Goal: Task Accomplishment & Management: Manage account settings

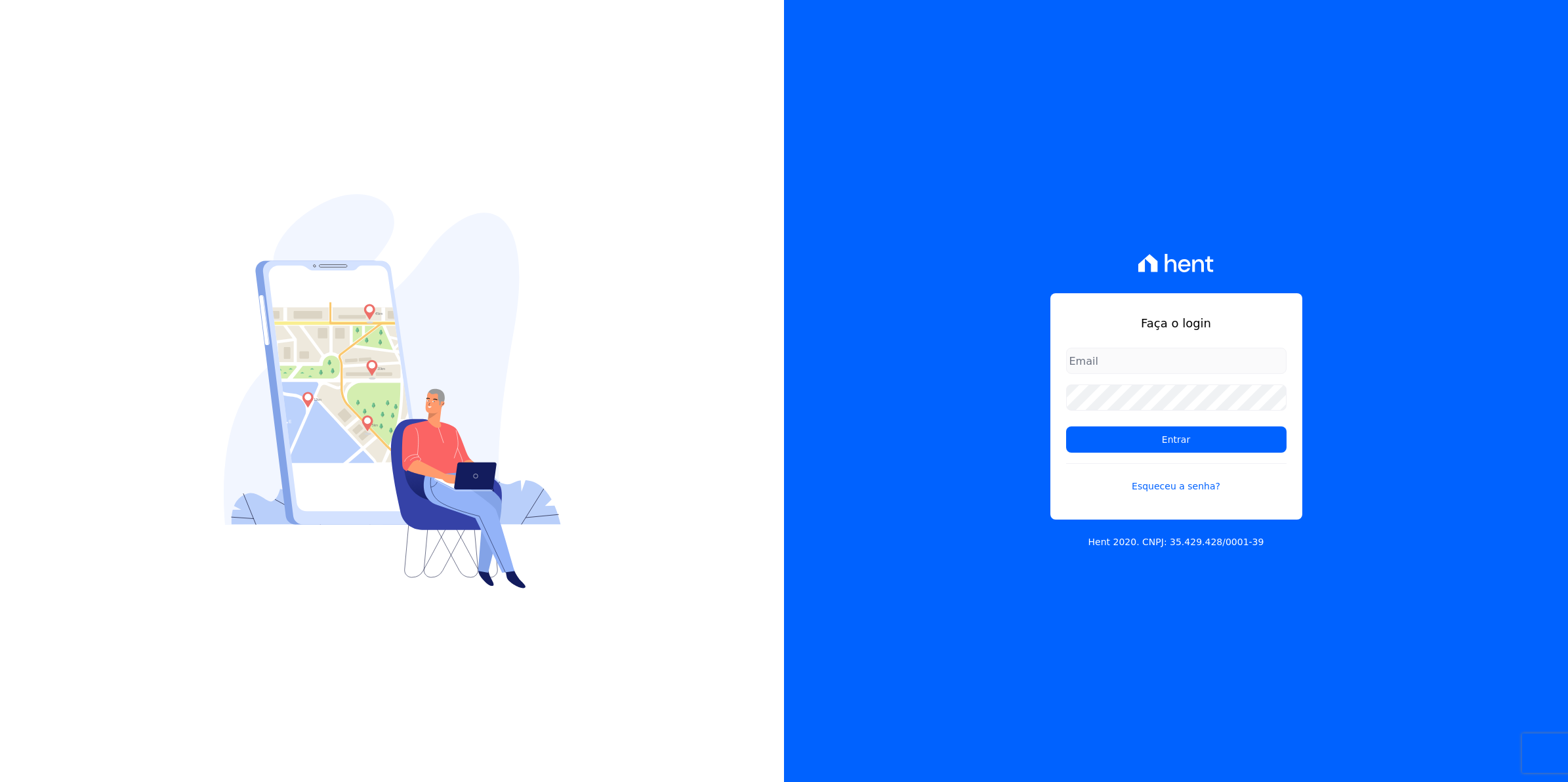
click at [1165, 346] on div "Faça o login Entrar Esqueceu a senha?" at bounding box center [1176, 406] width 252 height 227
click at [1121, 360] on input "email" at bounding box center [1176, 361] width 220 height 27
type input "[EMAIL_ADDRESS][DOMAIN_NAME]"
click at [1066, 427] on input "Entrar" at bounding box center [1176, 440] width 220 height 27
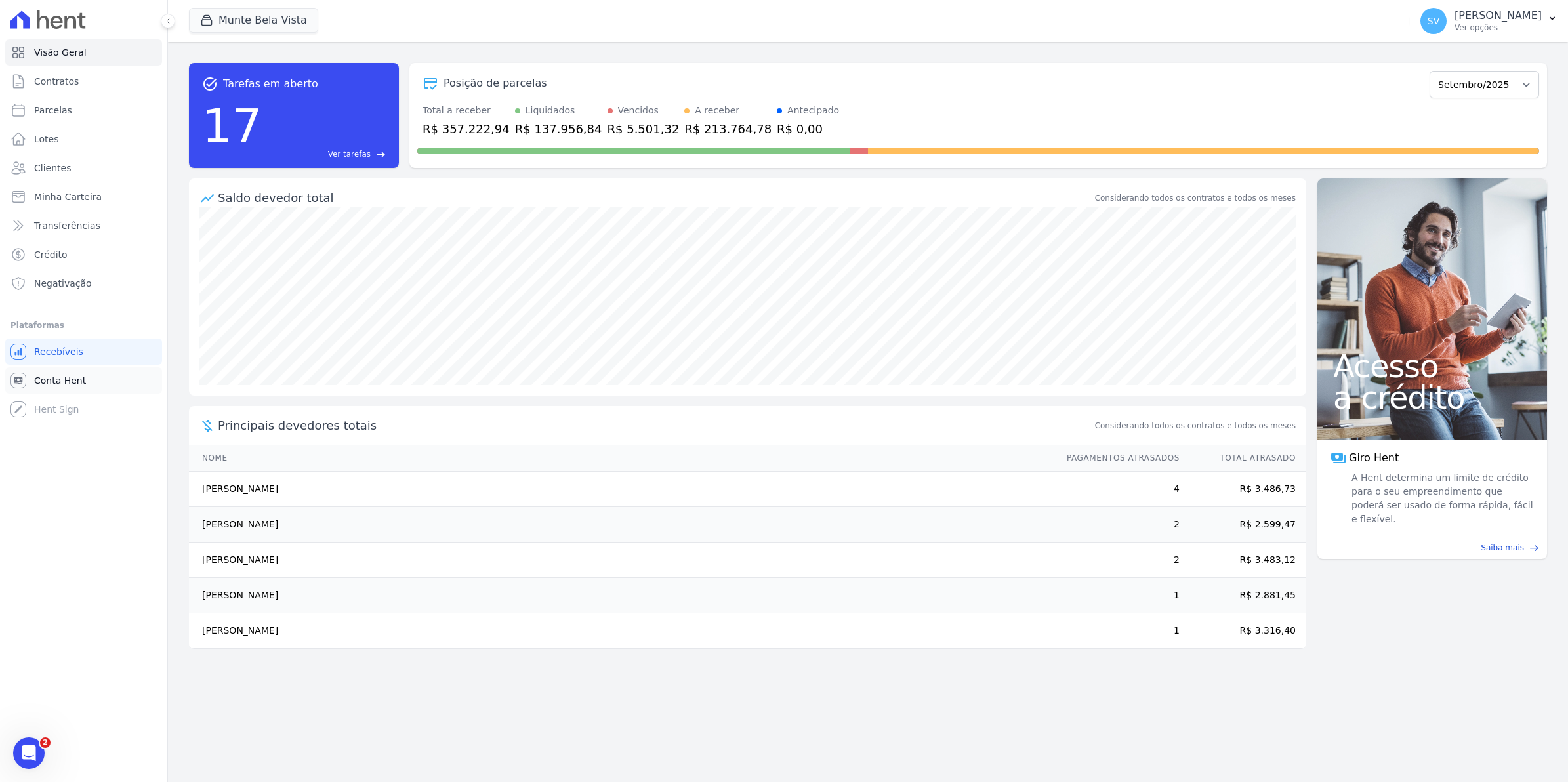
click at [66, 382] on span "Conta Hent" at bounding box center [60, 380] width 52 height 13
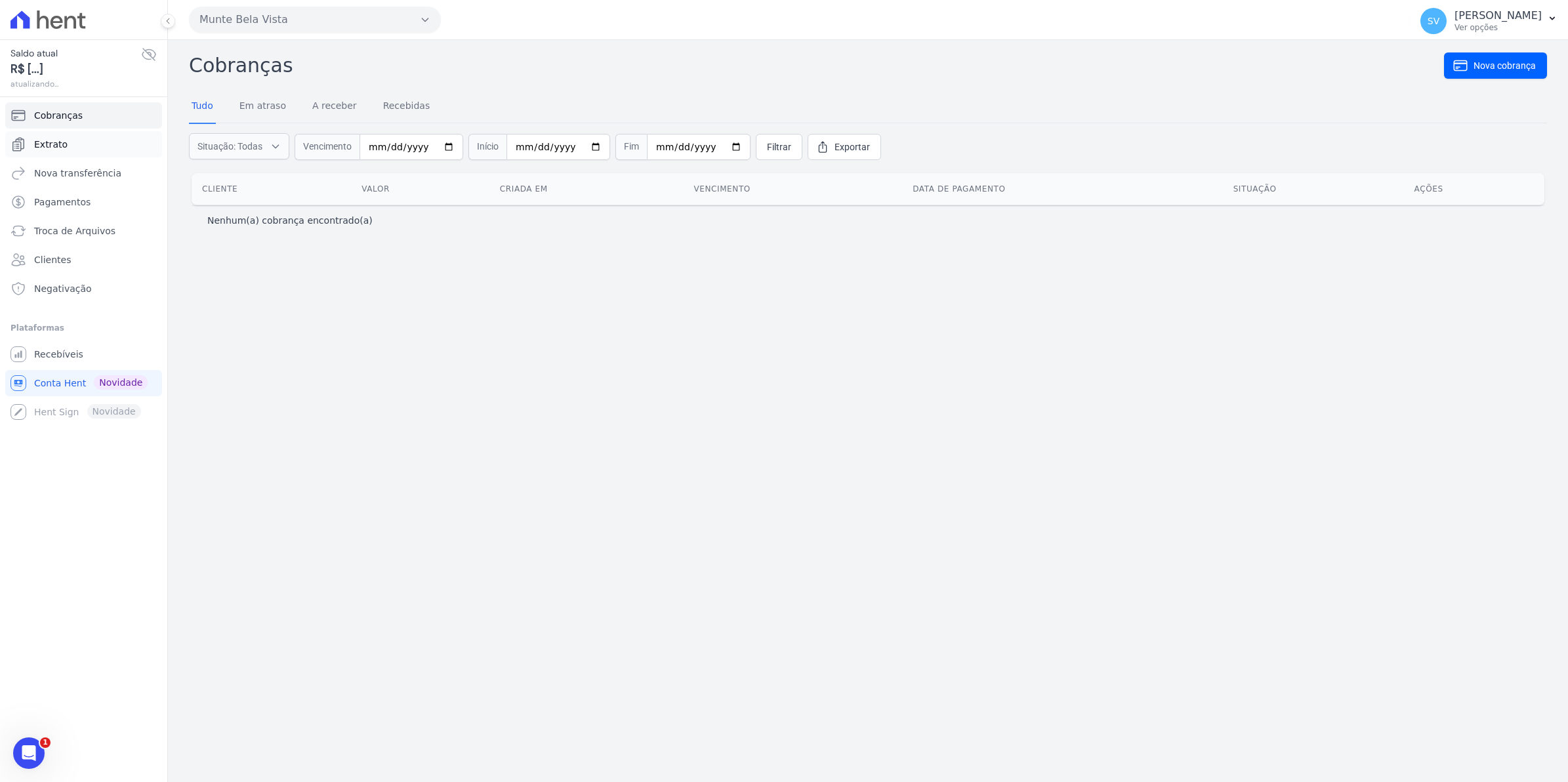
click at [47, 143] on span "Extrato" at bounding box center [51, 144] width 34 height 13
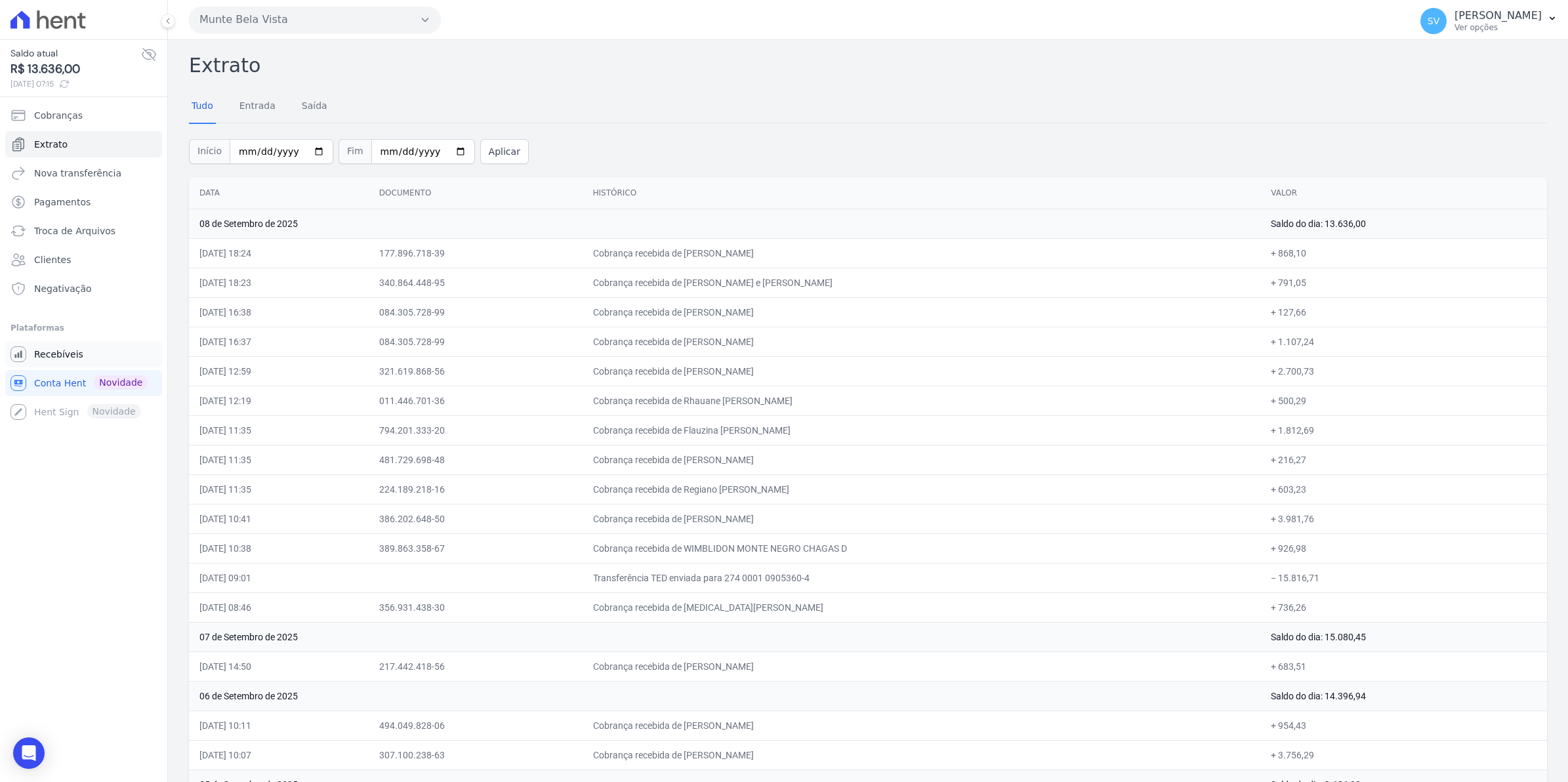
click at [79, 352] on link "Recebíveis" at bounding box center [83, 354] width 157 height 27
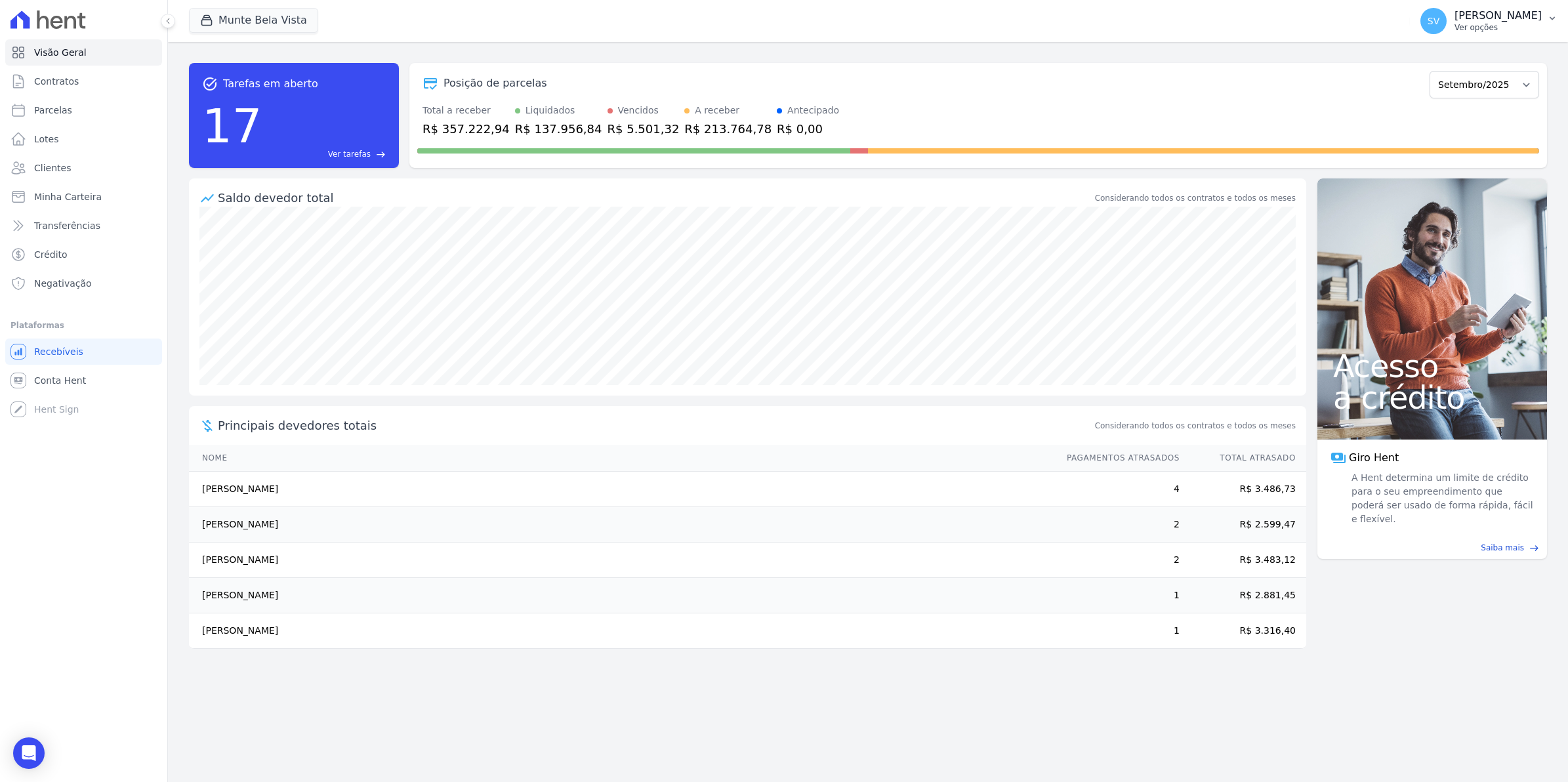
click at [1443, 36] on button "SV [PERSON_NAME] Ver opções" at bounding box center [1488, 20] width 158 height 36
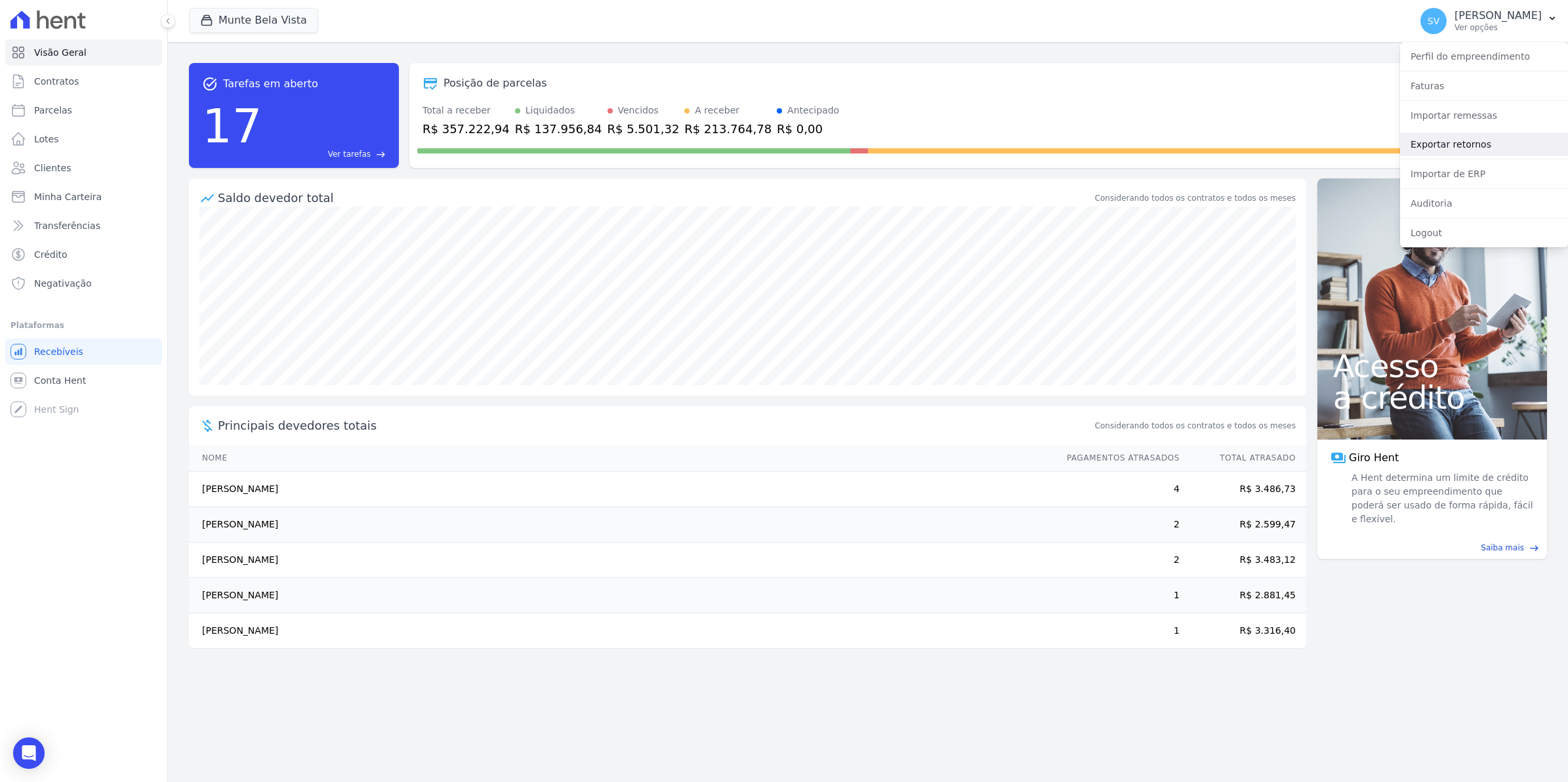
click at [1438, 144] on link "Exportar retornos" at bounding box center [1484, 144] width 168 height 24
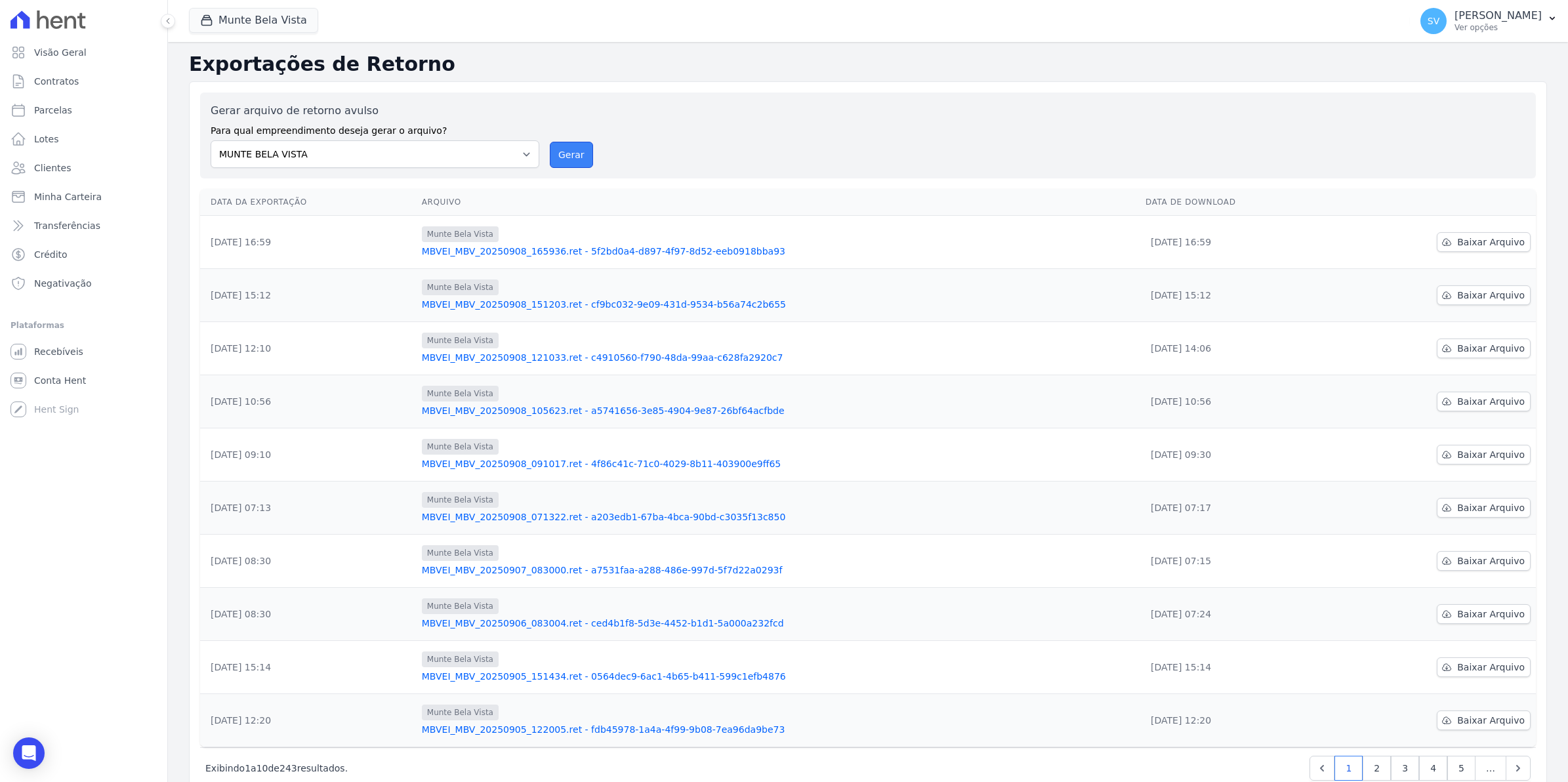
click at [574, 156] on button "Gerar" at bounding box center [571, 155] width 43 height 27
drag, startPoint x: 579, startPoint y: 158, endPoint x: 862, endPoint y: 135, distance: 283.9
click at [579, 158] on button "Gerar" at bounding box center [571, 155] width 43 height 27
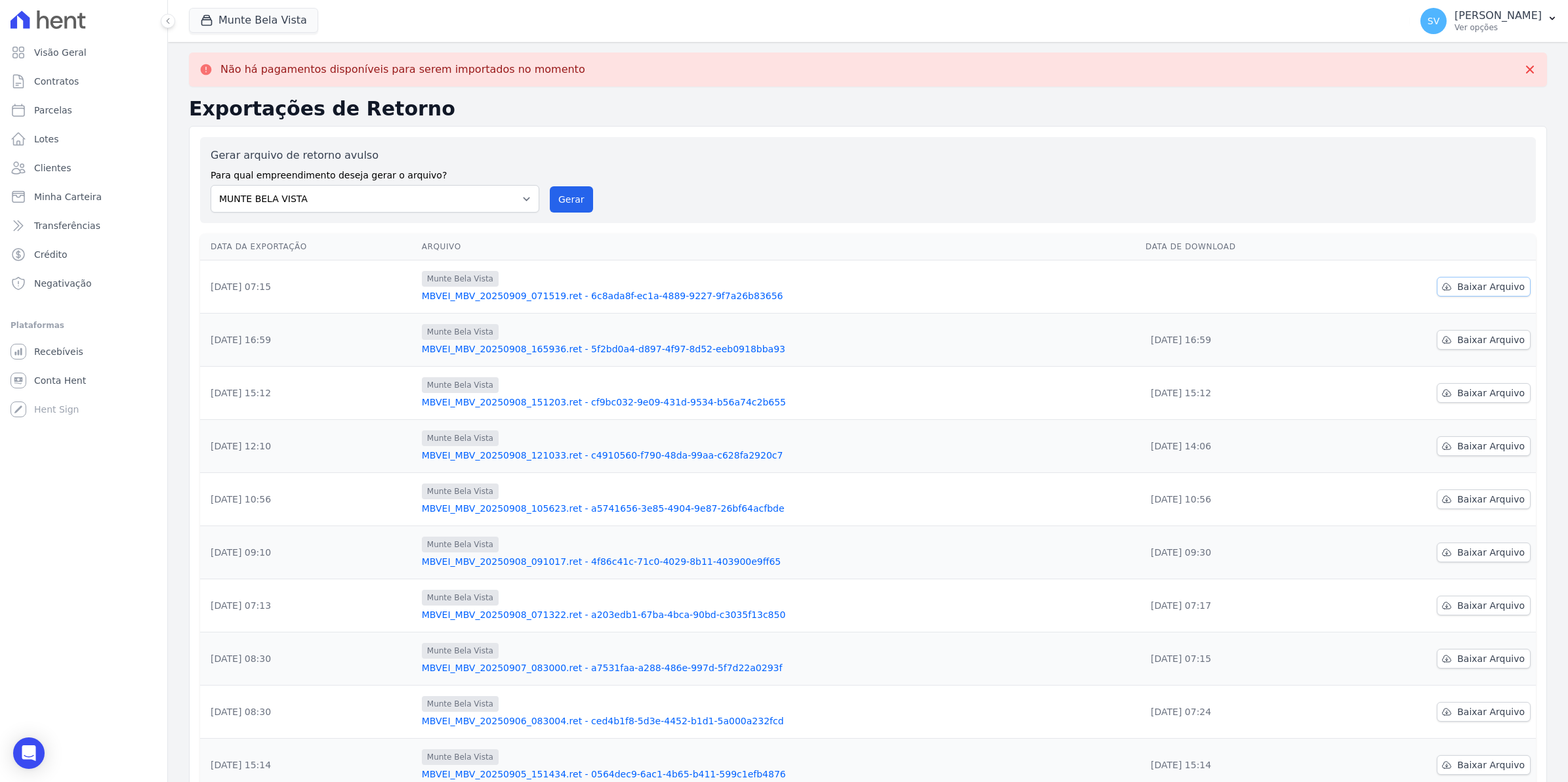
click at [1483, 283] on span "Baixar Arquivo" at bounding box center [1491, 286] width 67 height 13
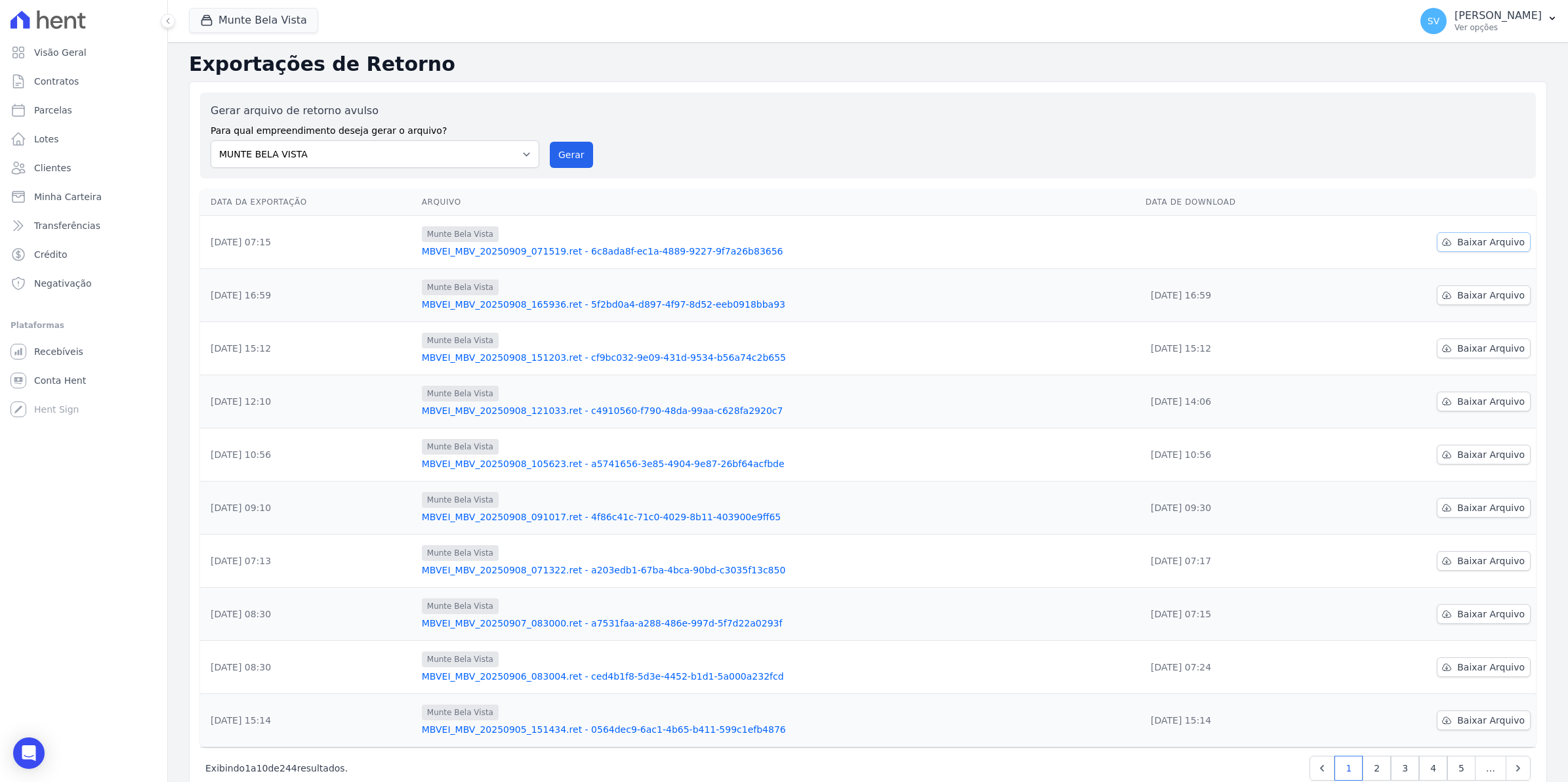
click at [1471, 243] on span "Baixar Arquivo" at bounding box center [1491, 242] width 67 height 13
click at [66, 382] on span "Conta Hent" at bounding box center [60, 380] width 52 height 13
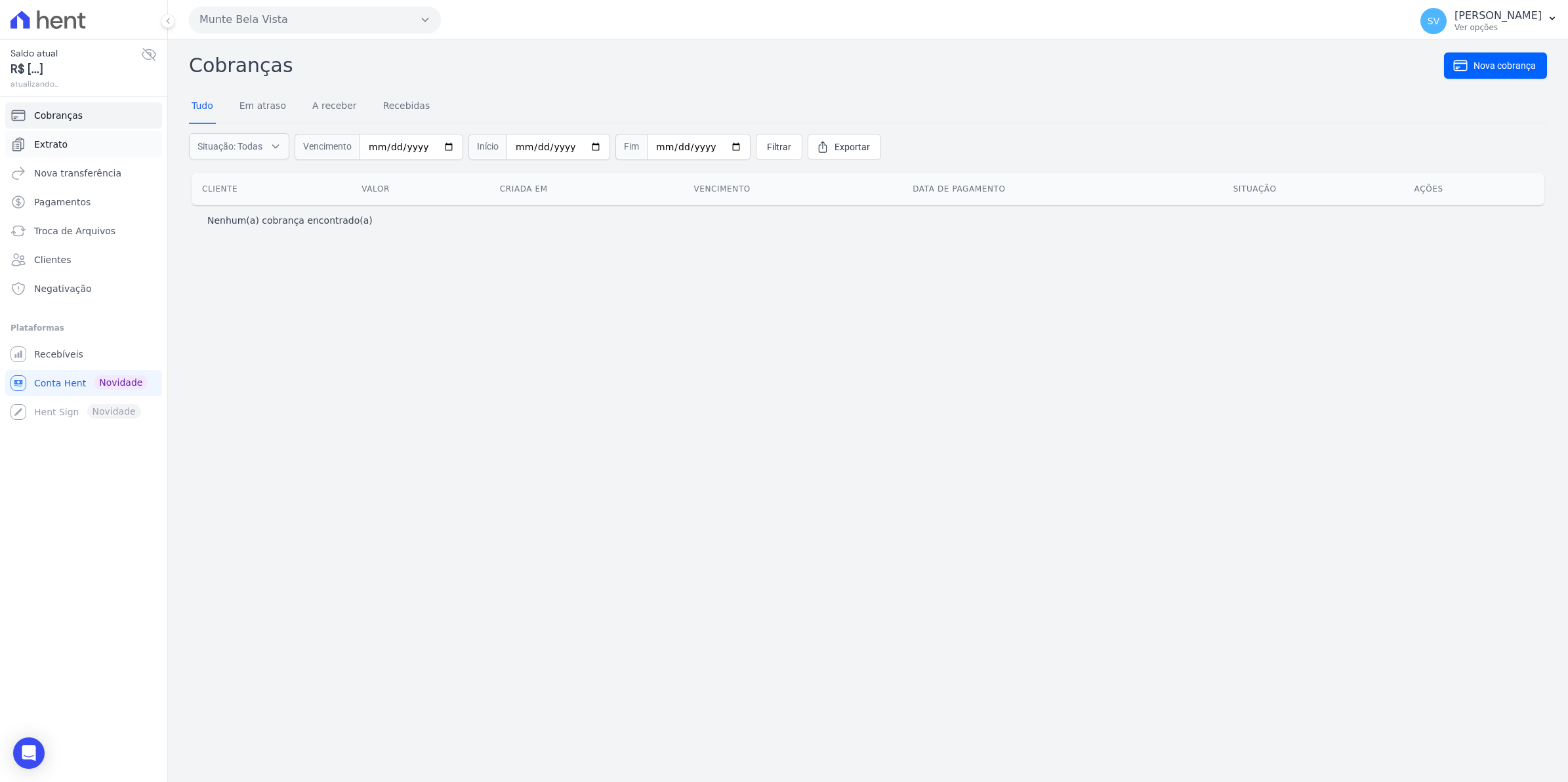
click at [55, 143] on span "Extrato" at bounding box center [51, 144] width 34 height 13
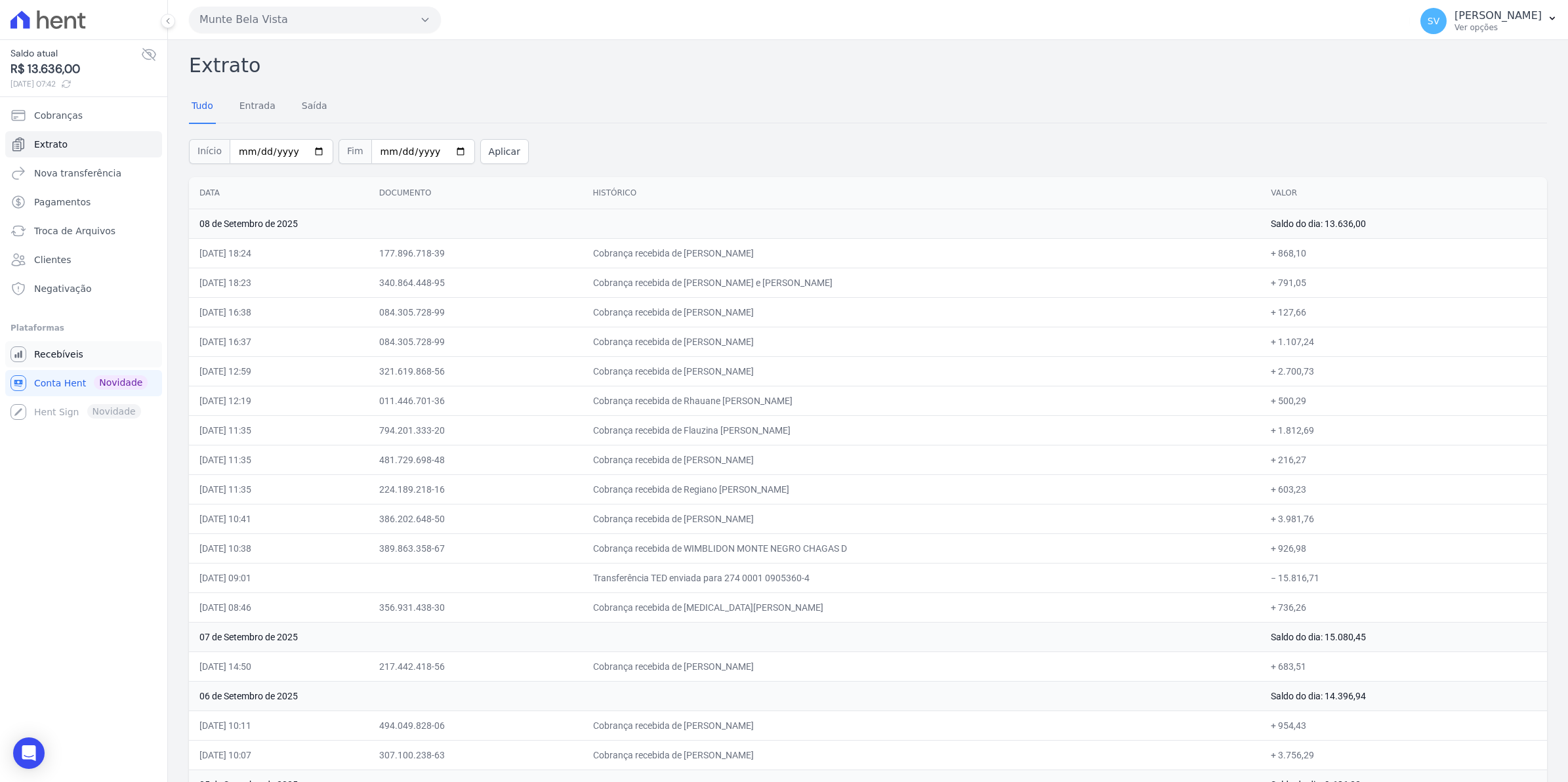
click at [35, 356] on span "Recebíveis" at bounding box center [59, 354] width 50 height 13
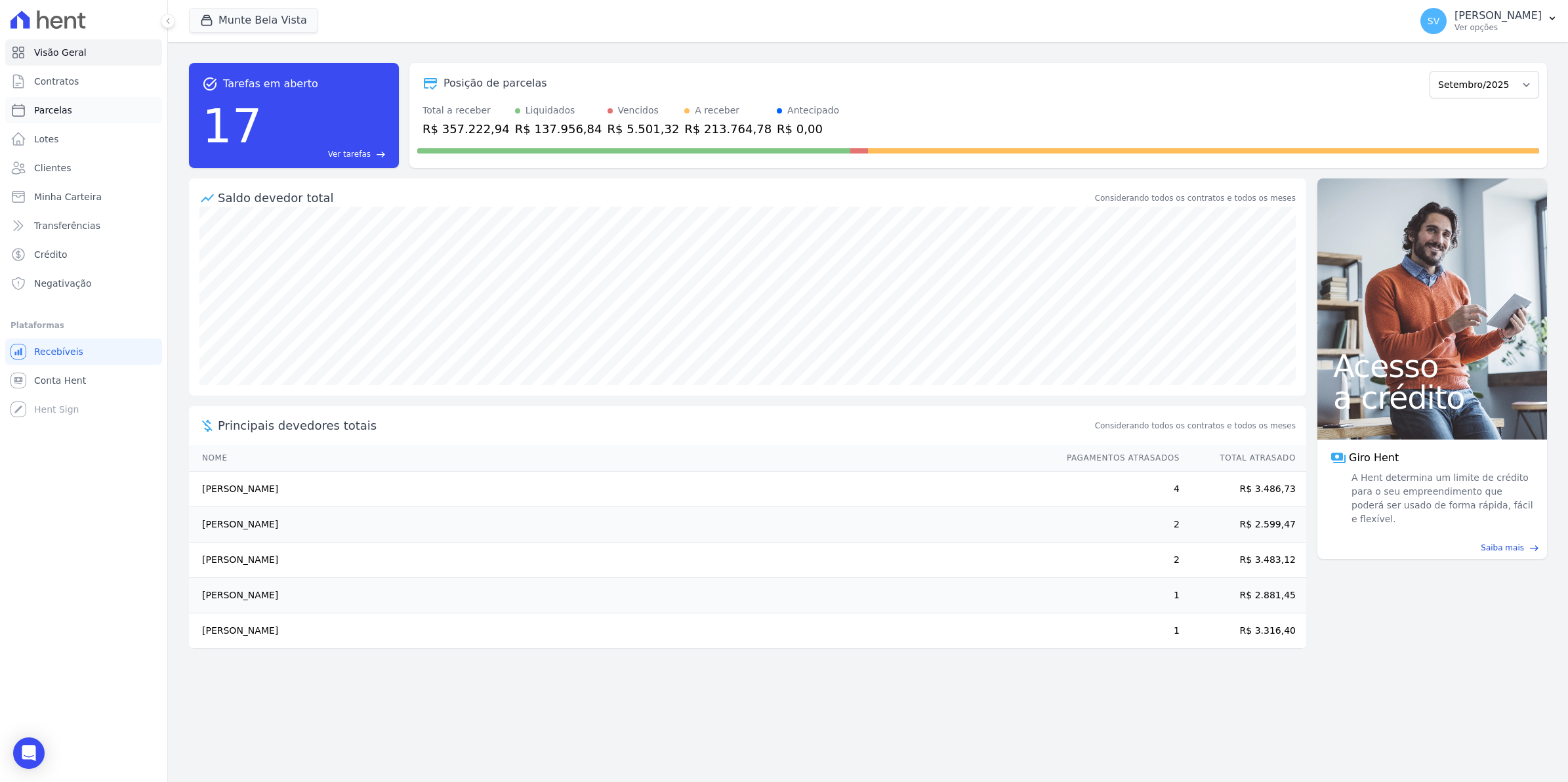
click at [35, 107] on span "Parcelas" at bounding box center [53, 110] width 38 height 13
click at [66, 77] on span "Contratos" at bounding box center [57, 81] width 44 height 13
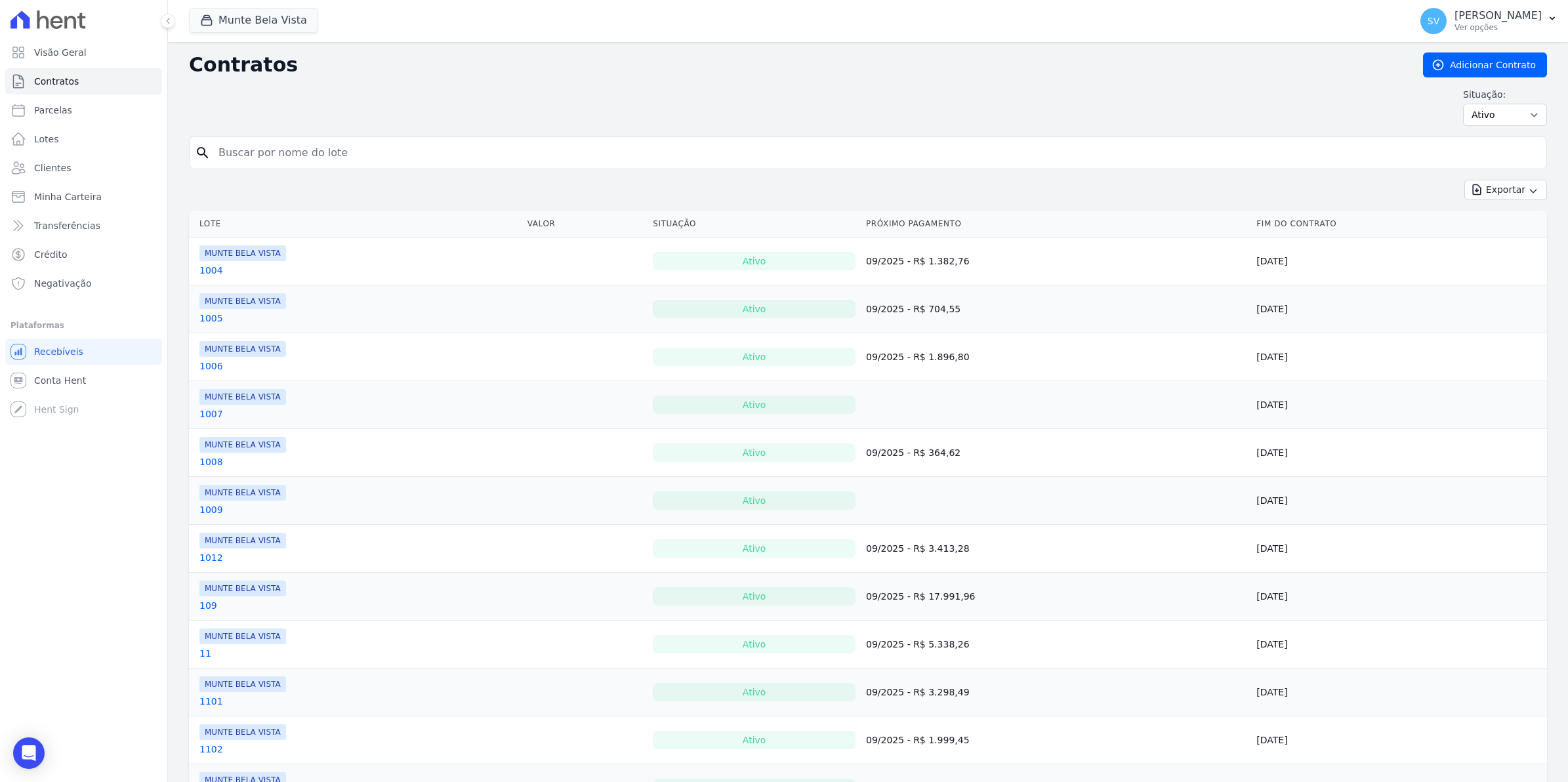
select select
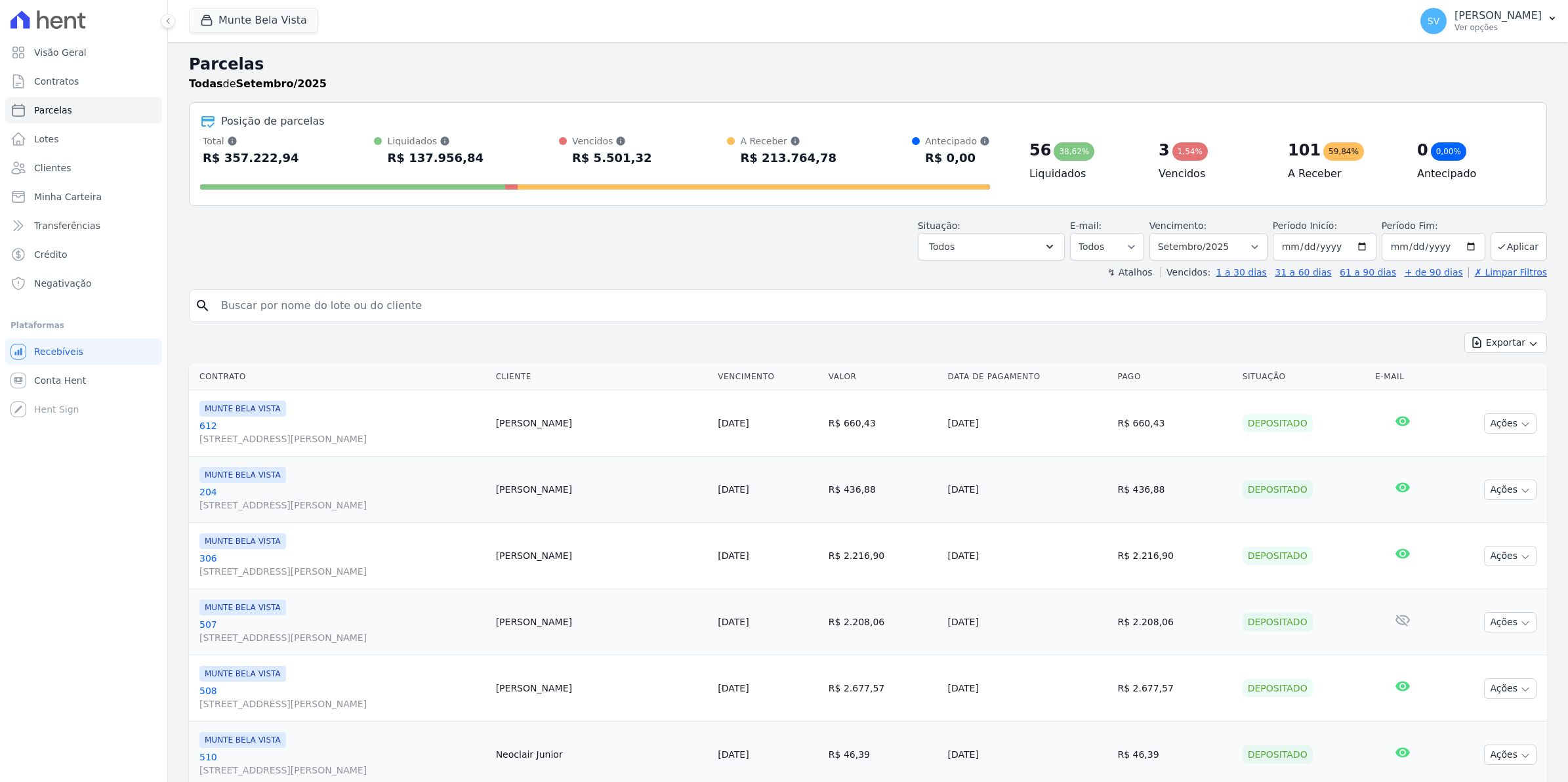
click at [325, 314] on input "search" at bounding box center [877, 306] width 1328 height 27
type input "denise"
select select
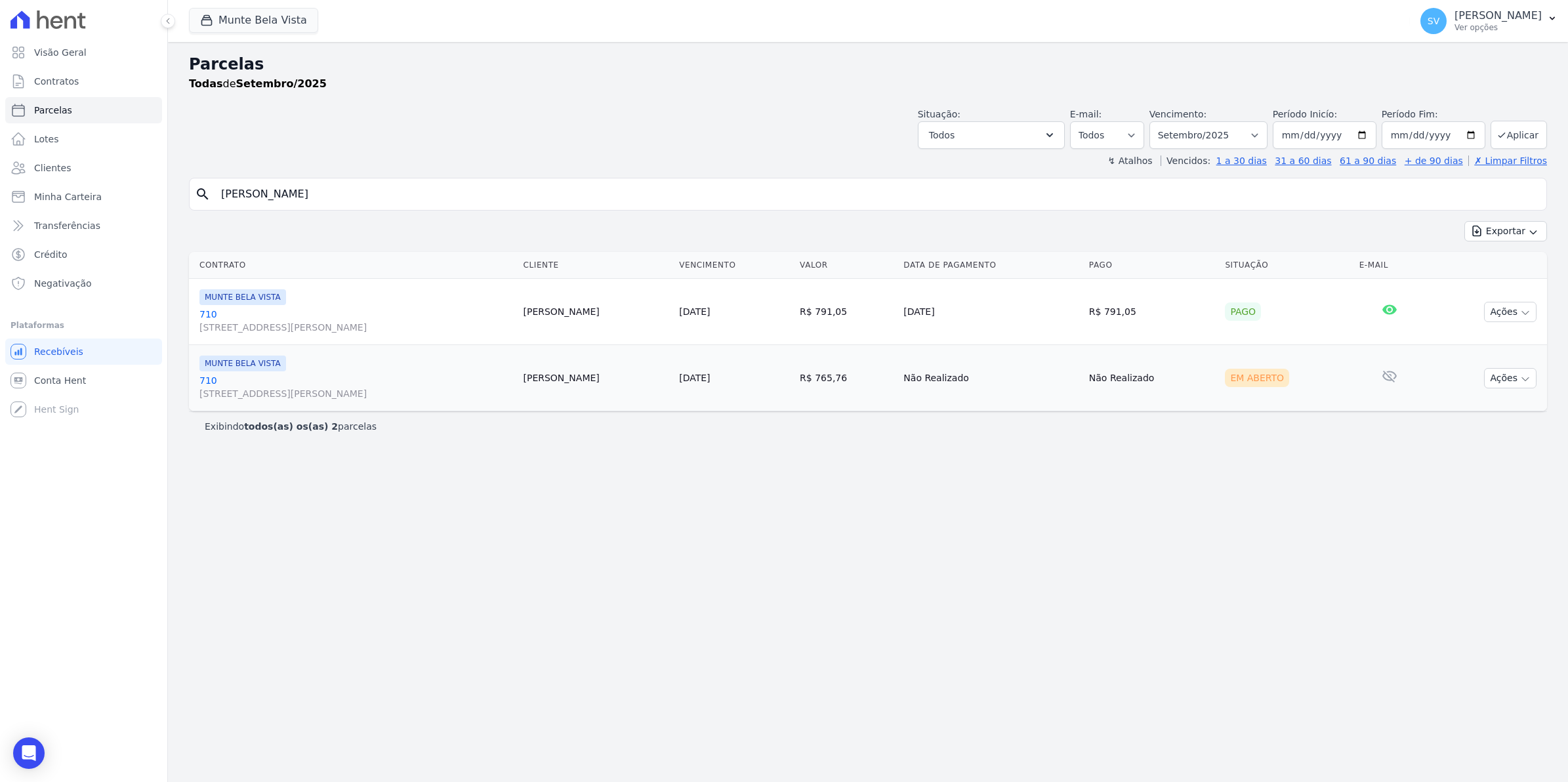
click at [201, 381] on link "710 Avenida Brigadeiro Faria Lima, 1306, 4 andar, Pinheiros" at bounding box center [355, 387] width 313 height 27
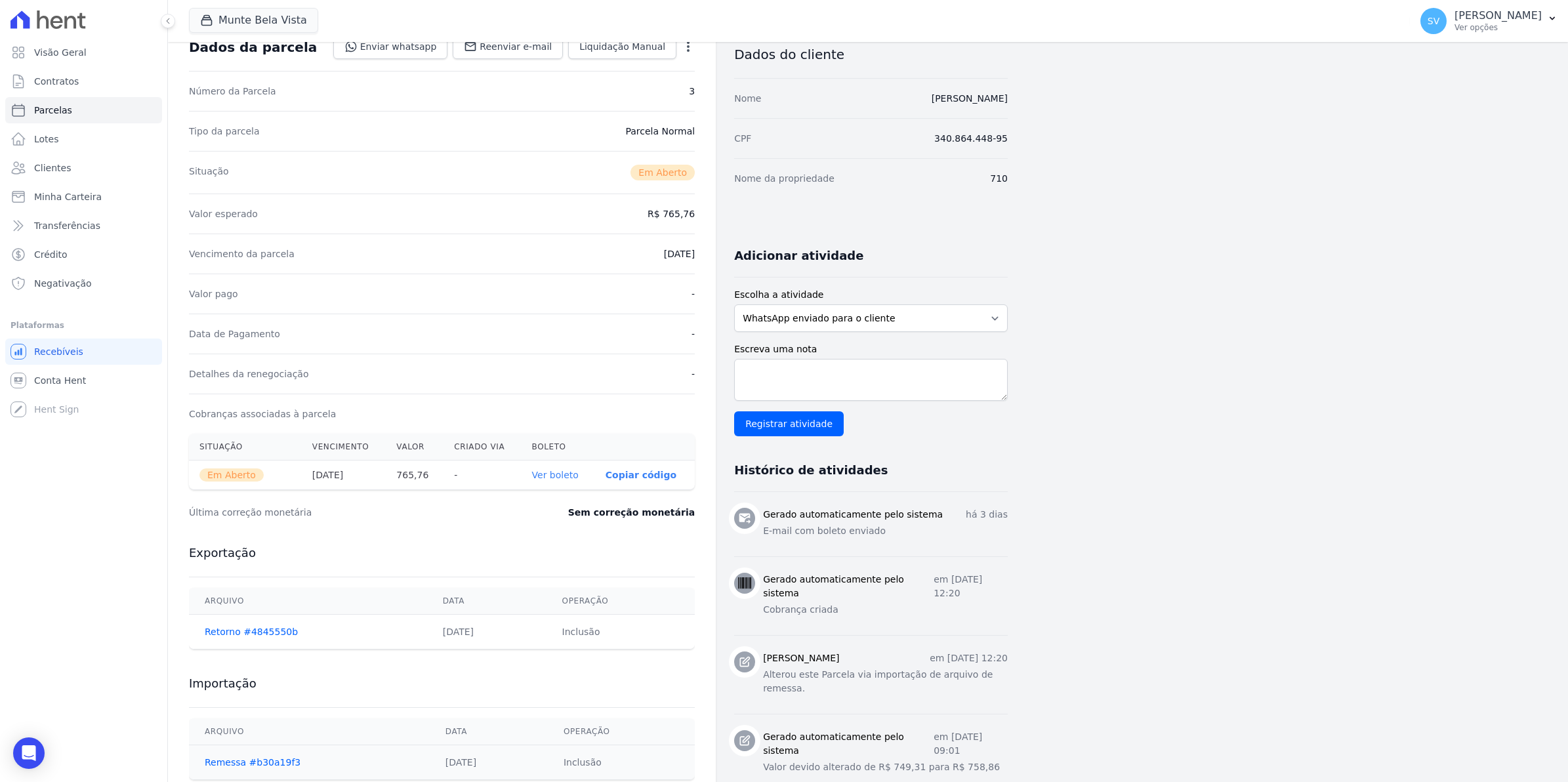
scroll to position [164, 0]
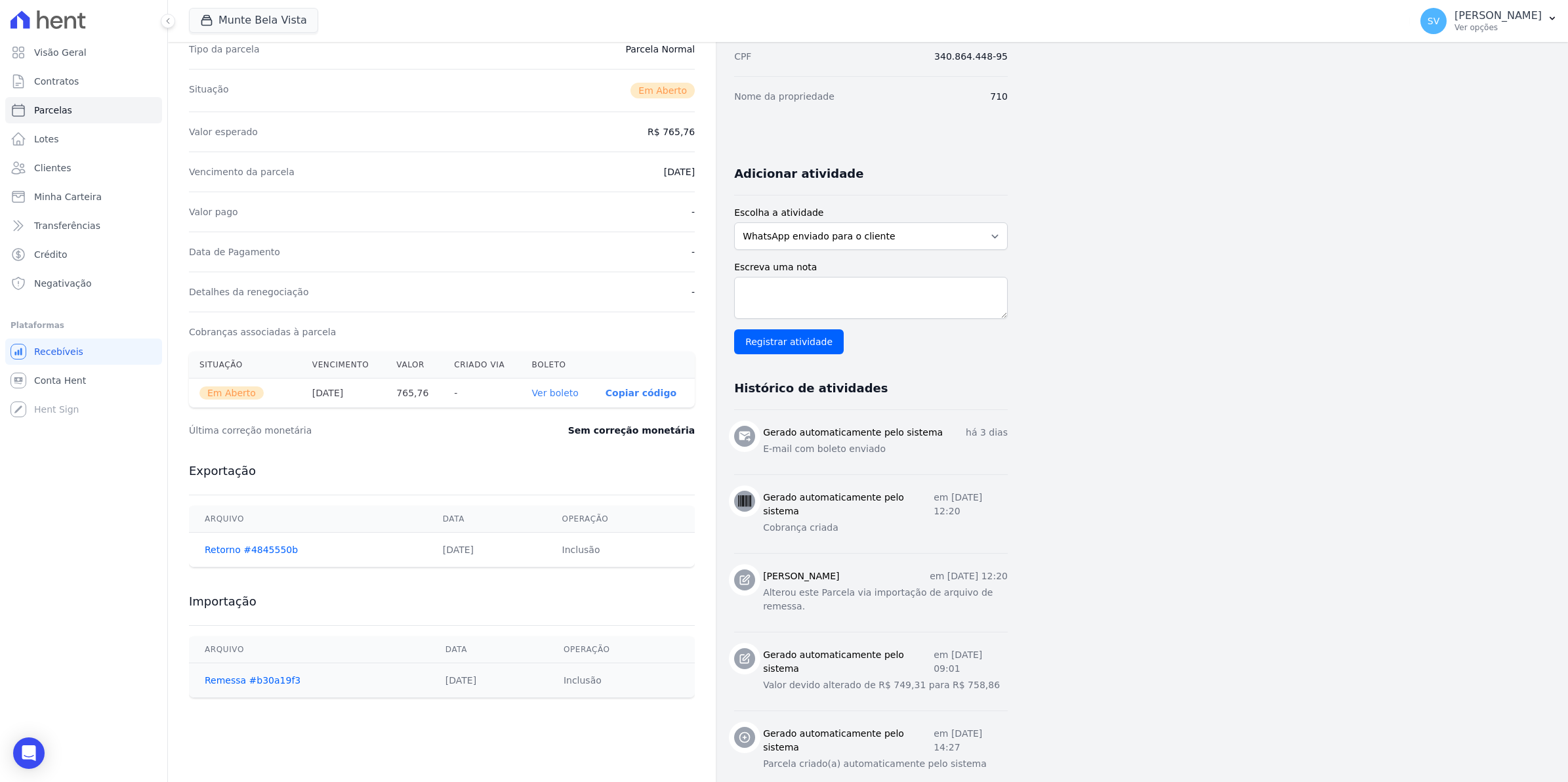
click at [574, 394] on link "Ver boleto" at bounding box center [555, 393] width 47 height 11
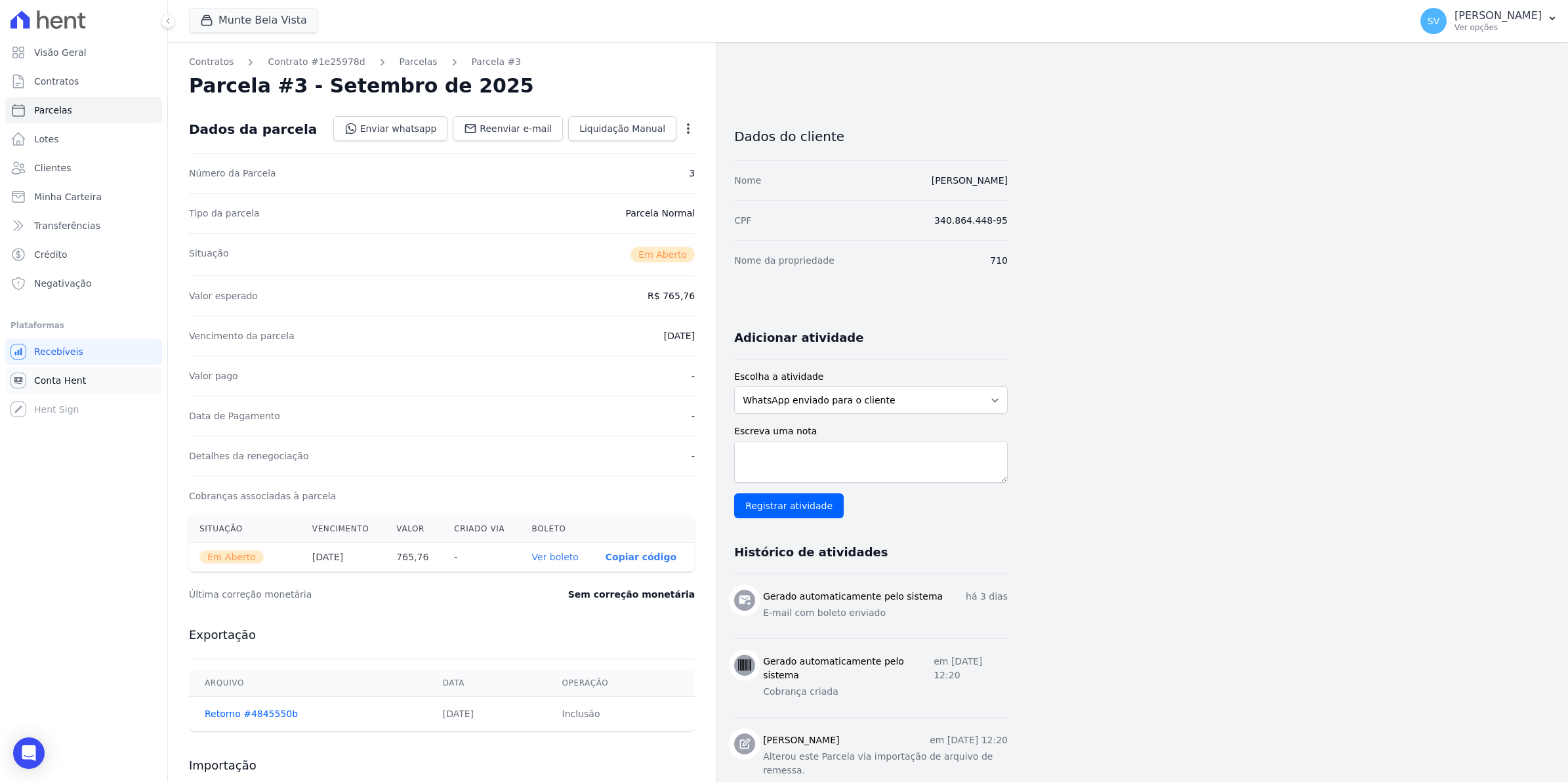
click at [70, 378] on span "Conta Hent" at bounding box center [60, 380] width 52 height 13
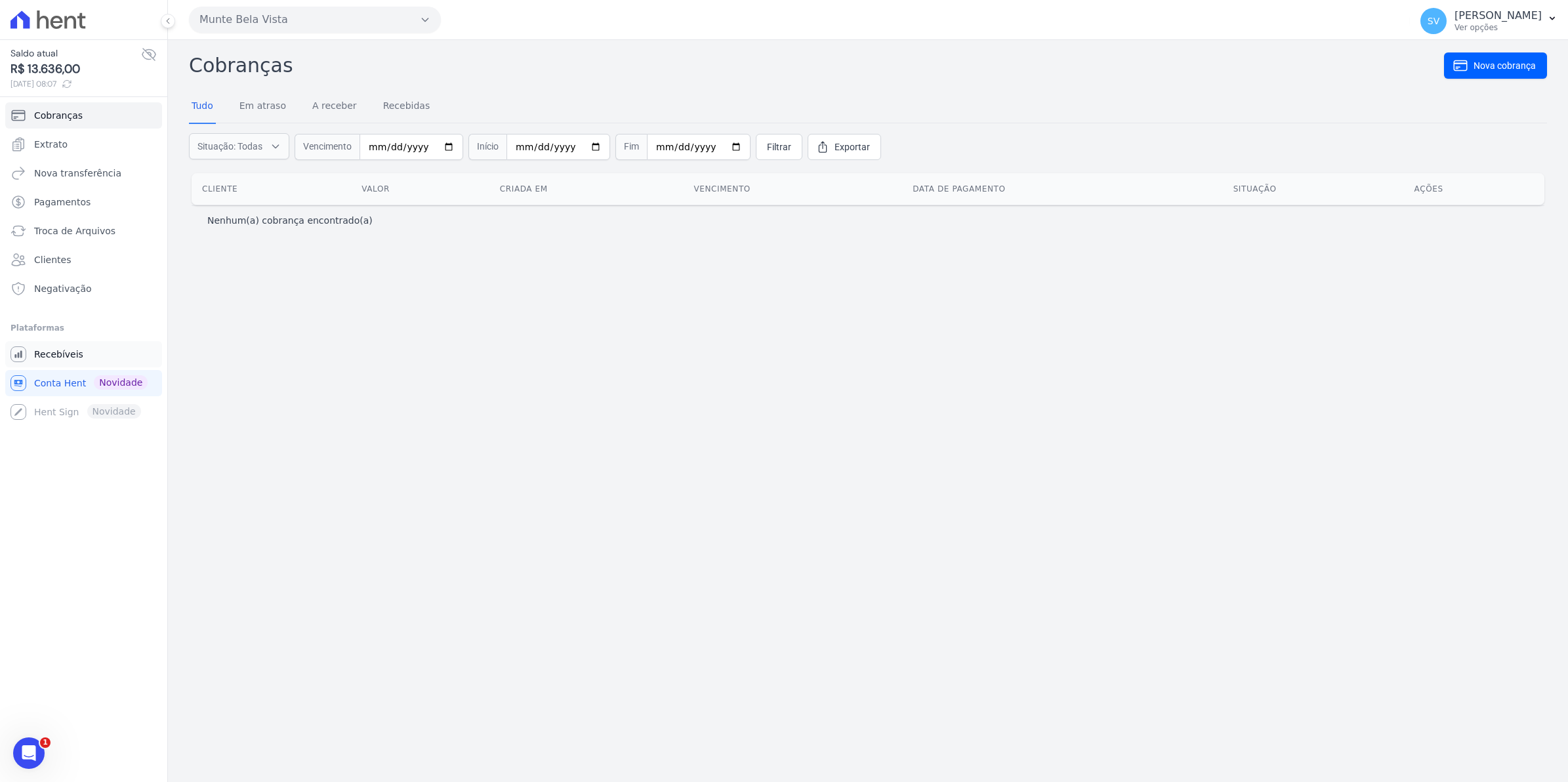
click at [61, 345] on link "Recebíveis" at bounding box center [83, 354] width 157 height 27
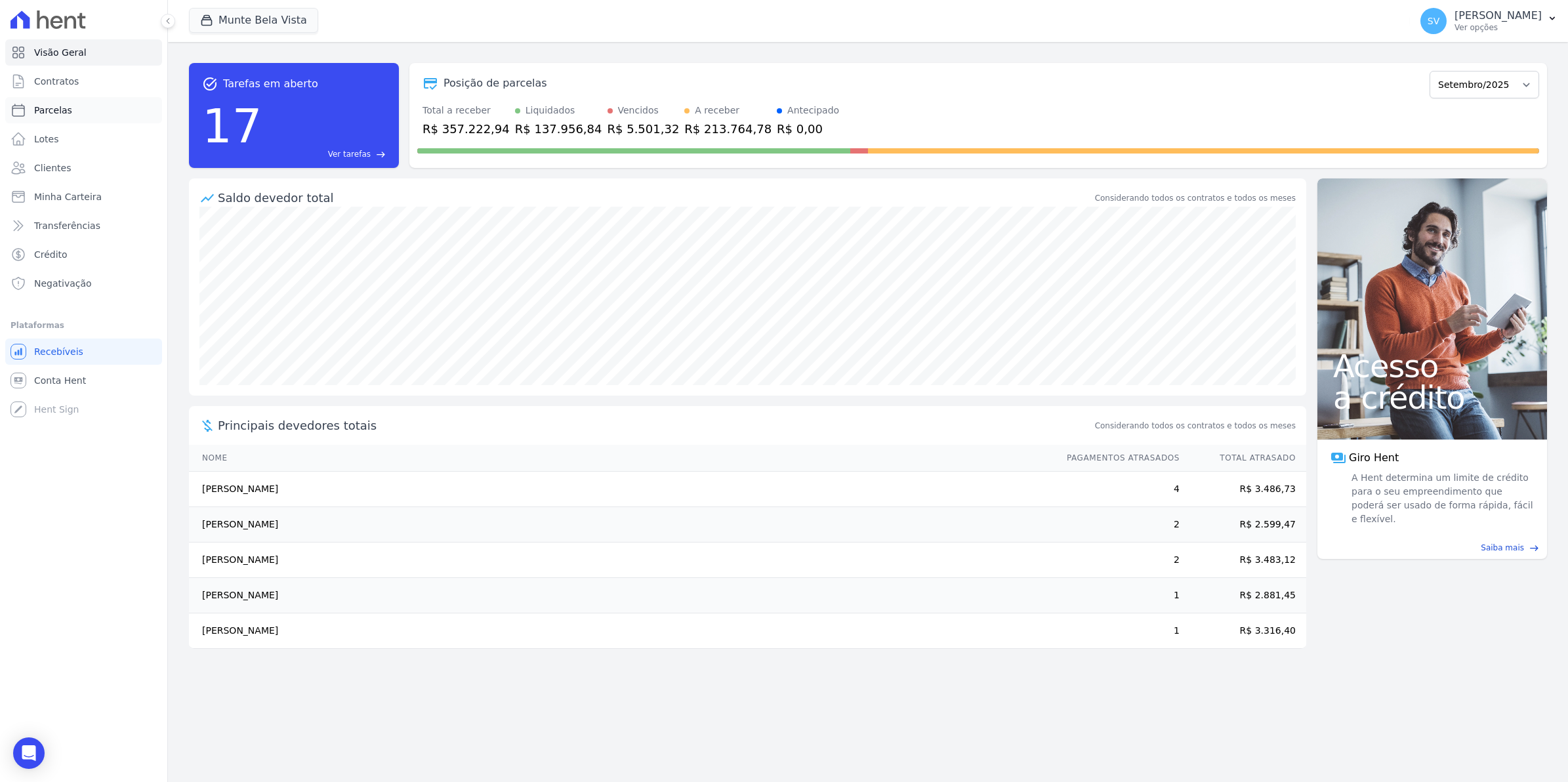
click at [57, 110] on span "Parcelas" at bounding box center [53, 110] width 38 height 13
select select
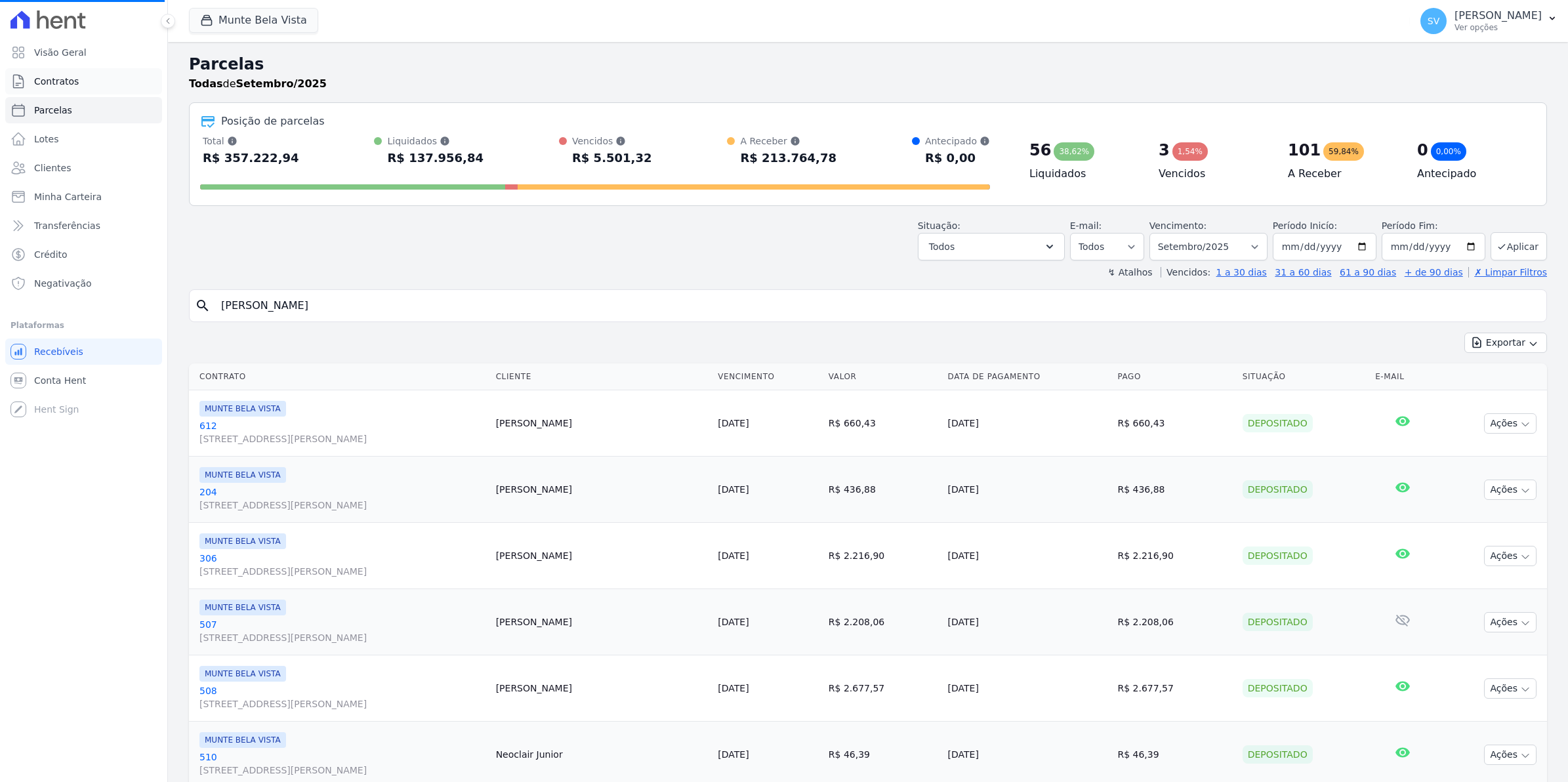
click at [63, 82] on span "Contratos" at bounding box center [57, 81] width 44 height 13
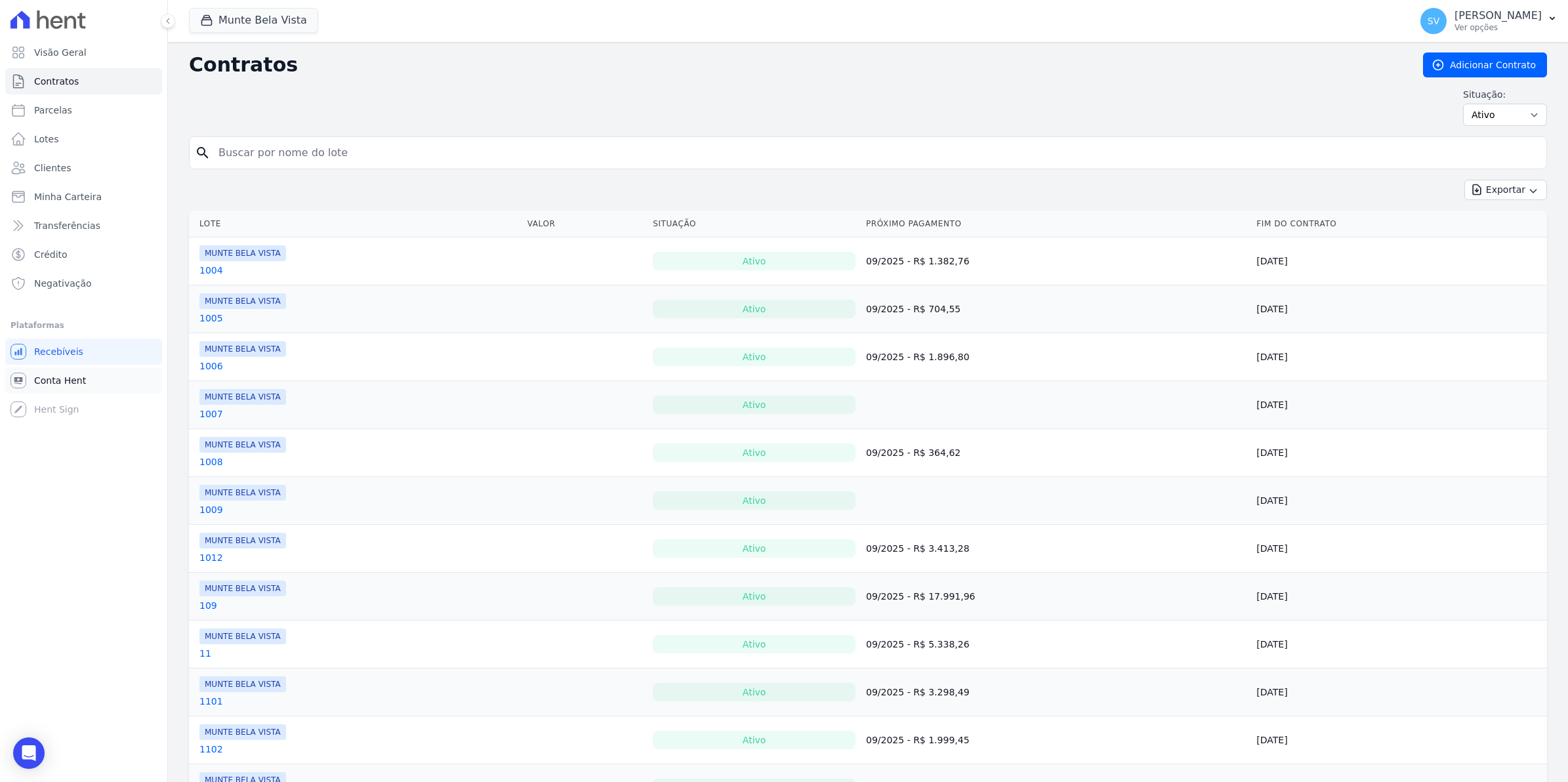
click at [83, 382] on link "Conta Hent" at bounding box center [83, 381] width 157 height 27
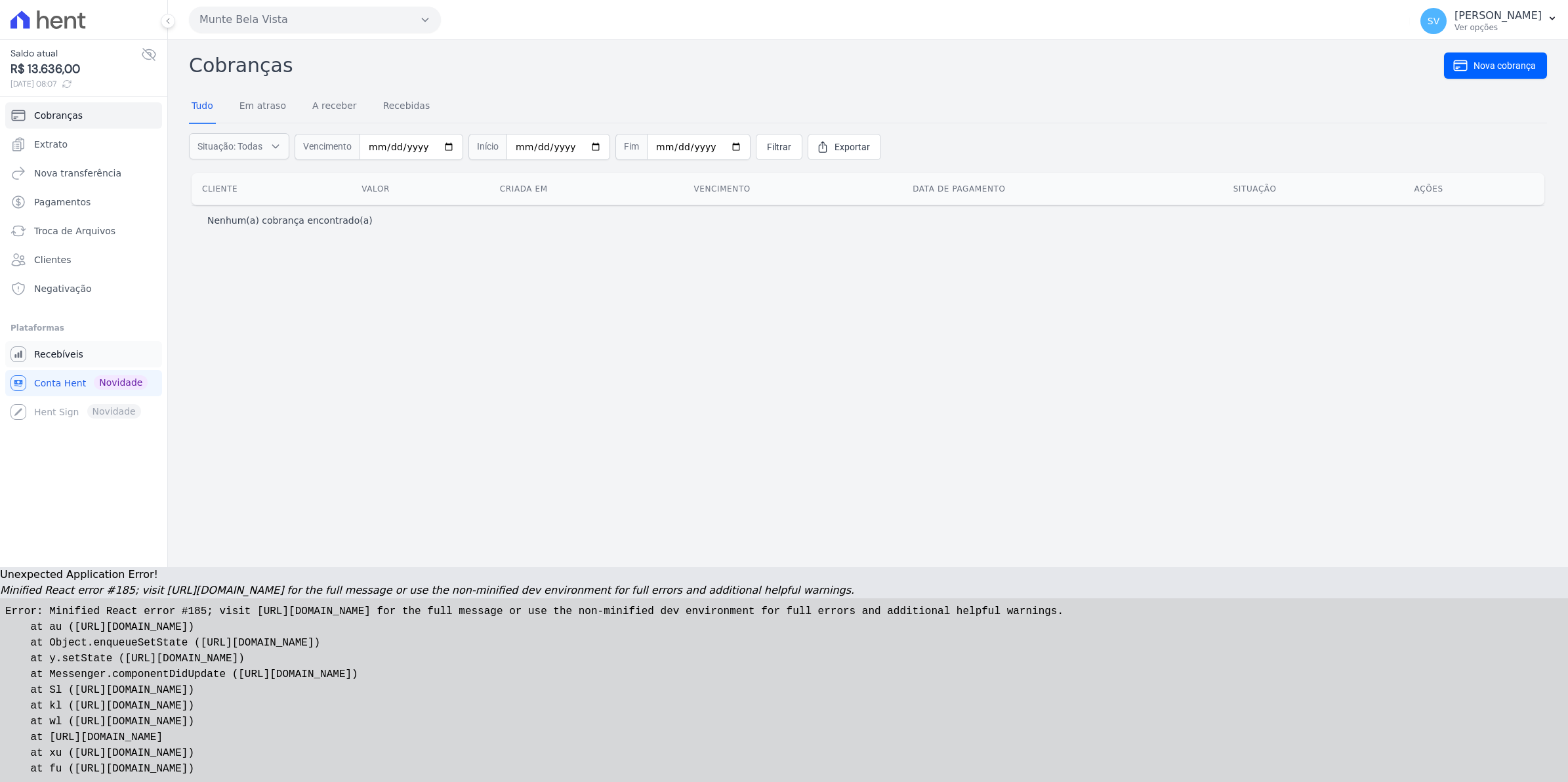
click at [50, 361] on span "Recebíveis" at bounding box center [59, 354] width 50 height 13
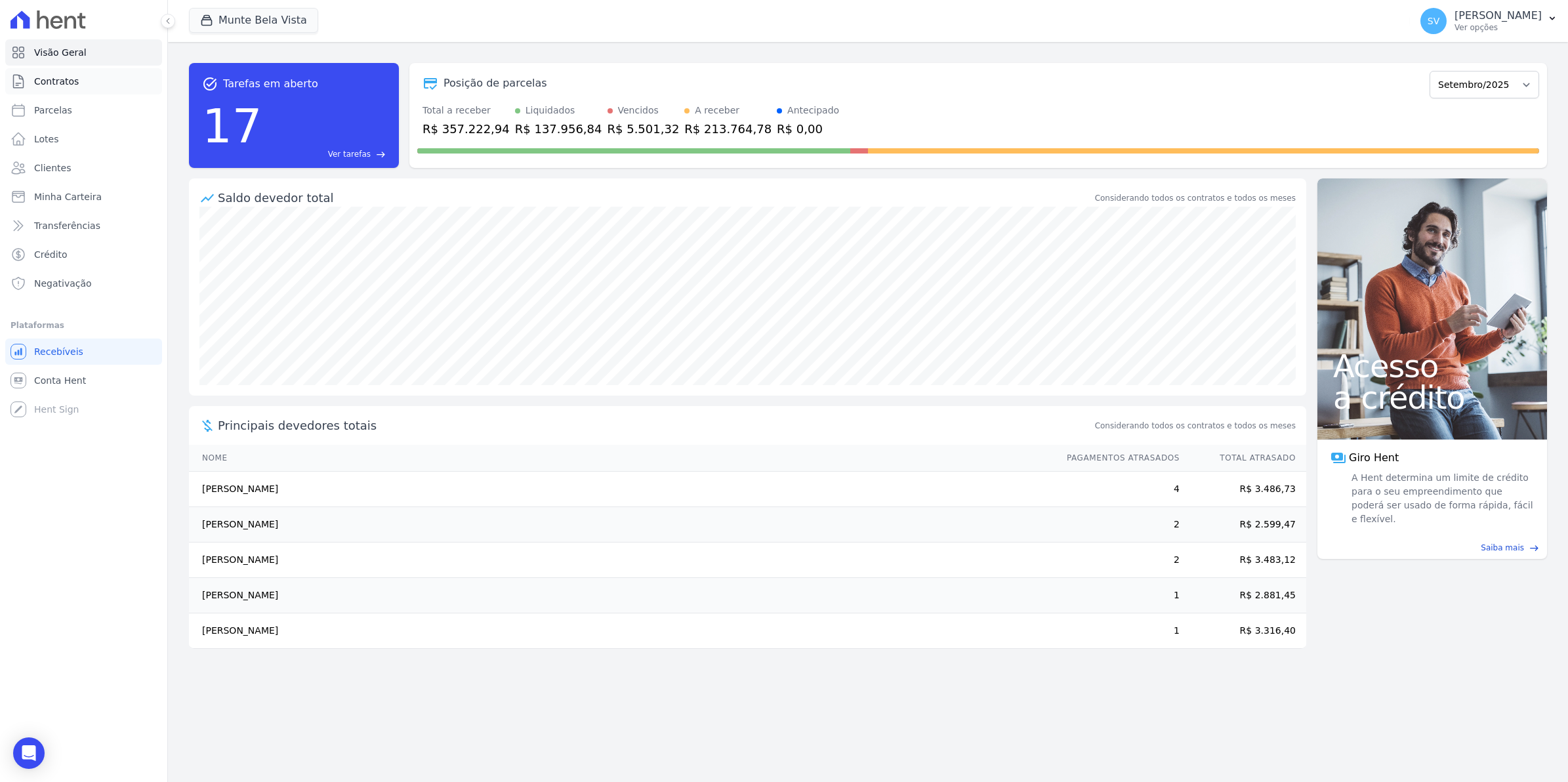
click at [63, 82] on span "Contratos" at bounding box center [57, 81] width 44 height 13
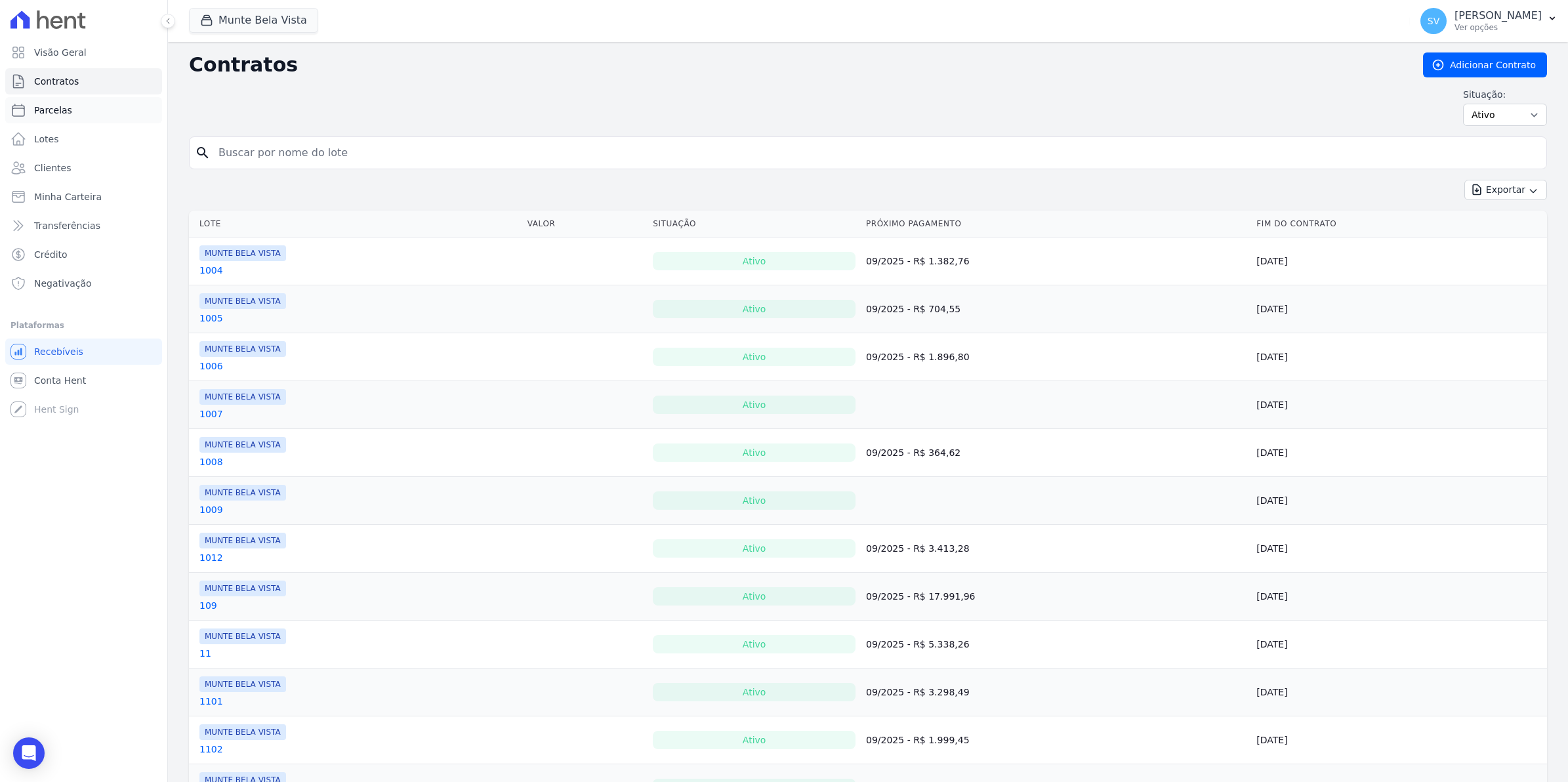
click at [30, 103] on link "Parcelas" at bounding box center [83, 111] width 157 height 27
select select
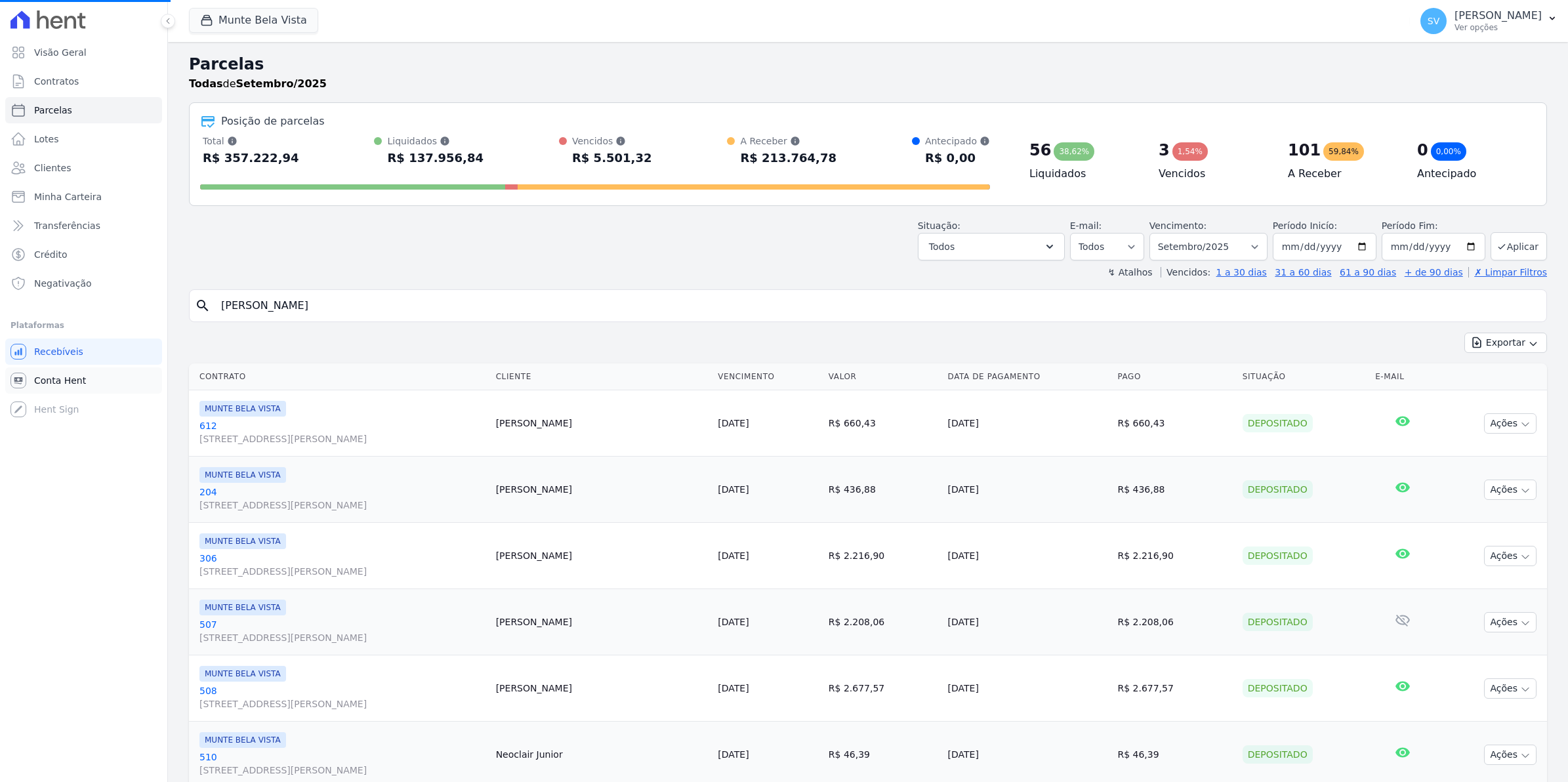
select select
click at [84, 383] on link "Conta Hent" at bounding box center [83, 381] width 157 height 27
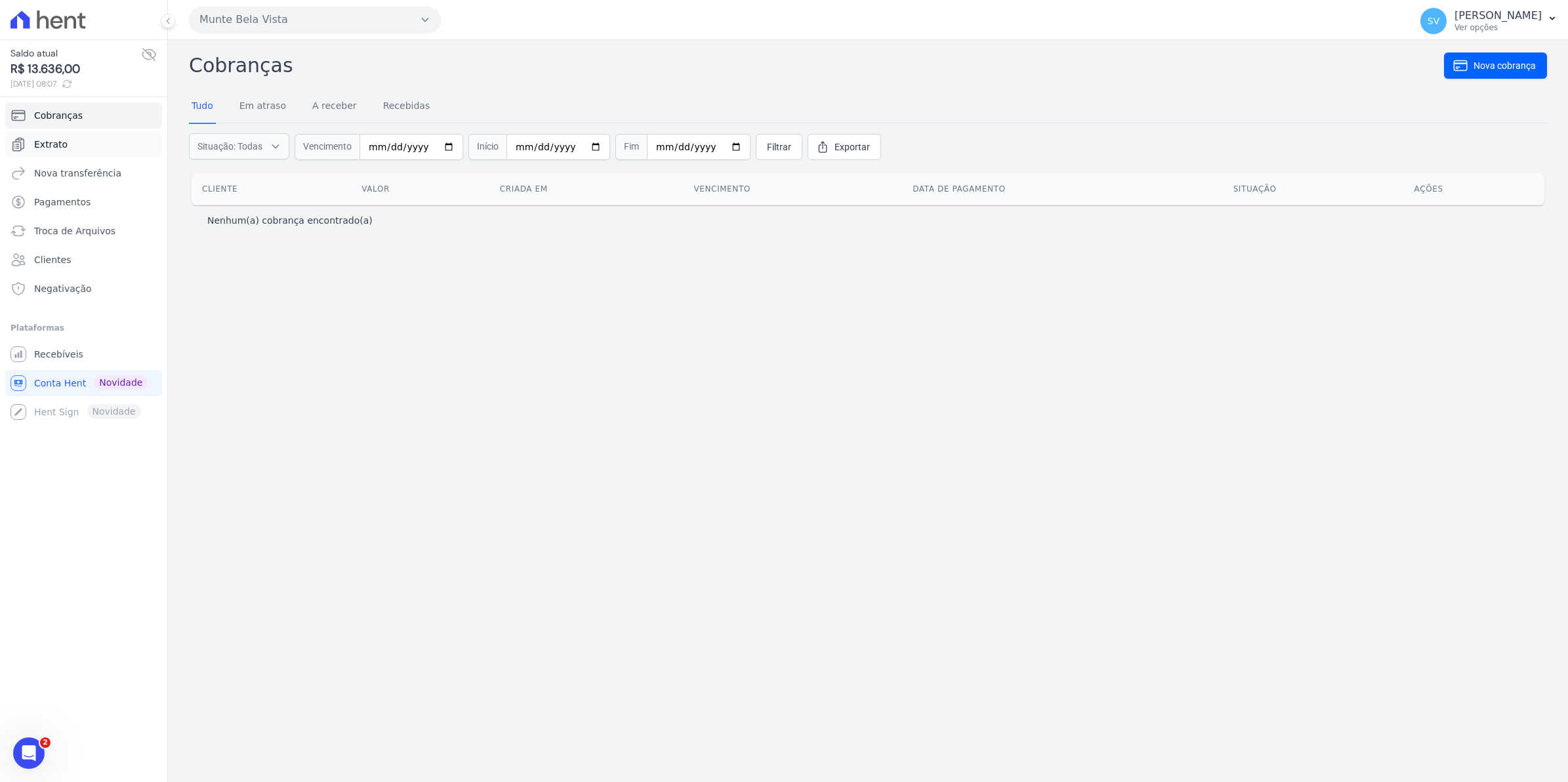
click at [50, 138] on span "Extrato" at bounding box center [51, 144] width 34 height 13
